Goal: Navigation & Orientation: Find specific page/section

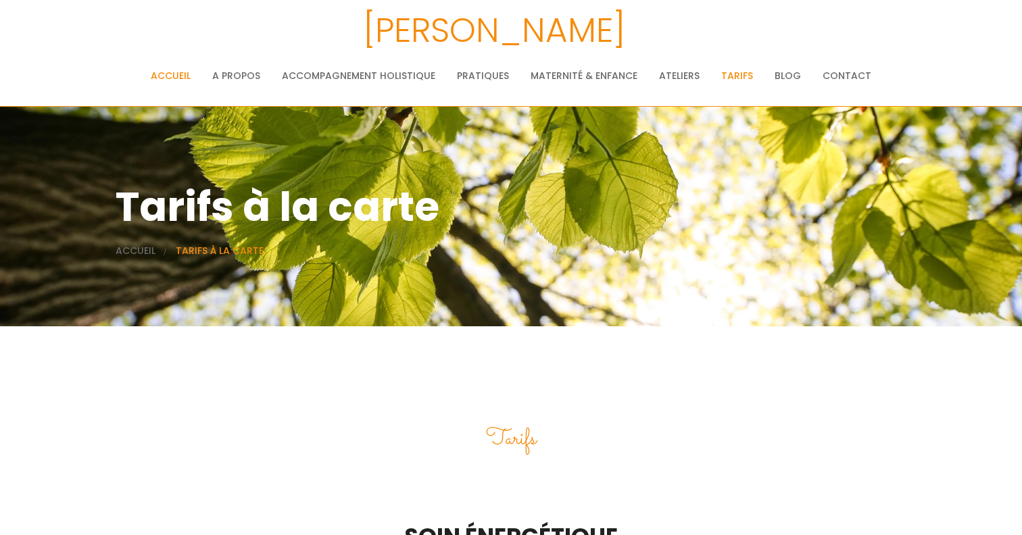
click at [164, 74] on link "Accueil" at bounding box center [171, 75] width 40 height 27
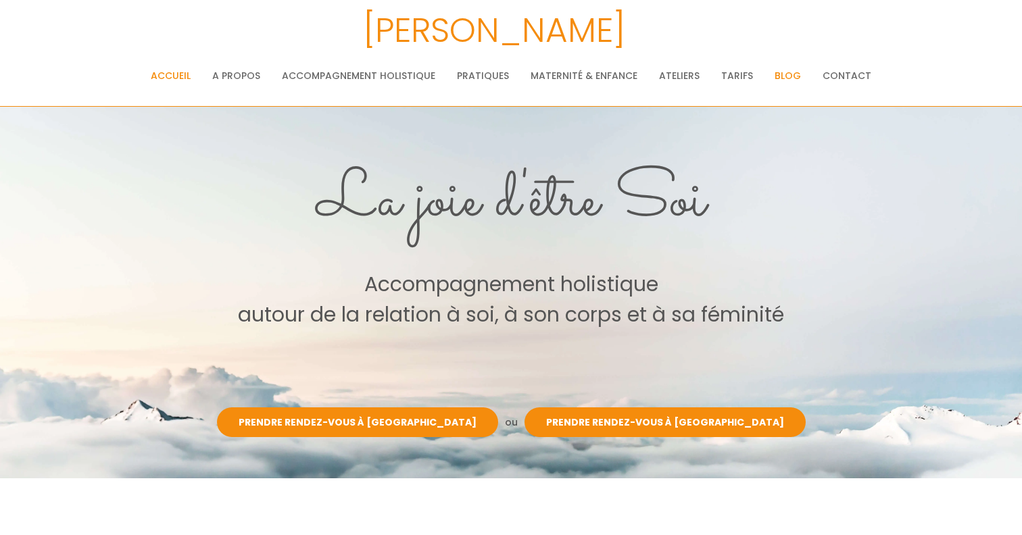
click at [782, 74] on link "Blog" at bounding box center [788, 75] width 26 height 27
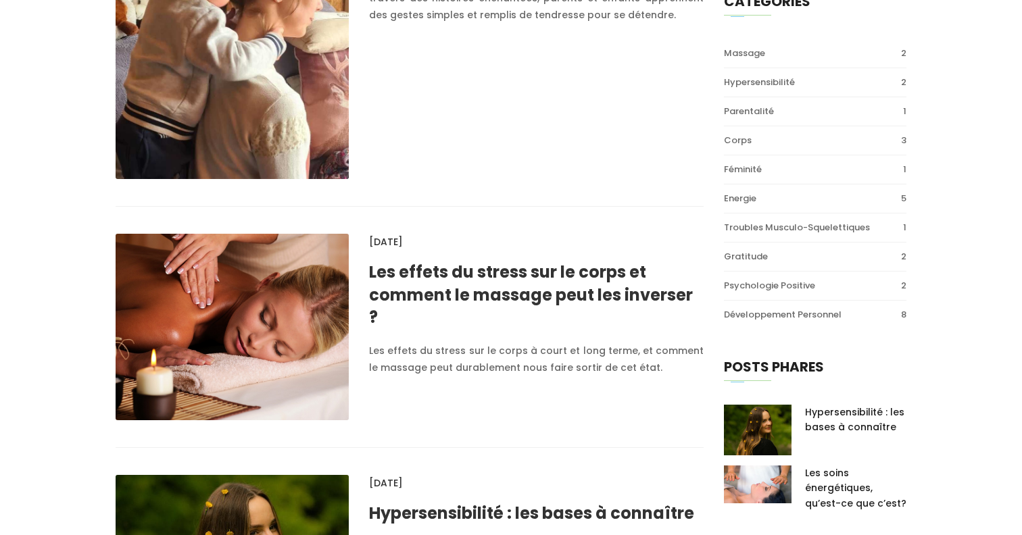
scroll to position [550, 0]
